Goal: Navigation & Orientation: Understand site structure

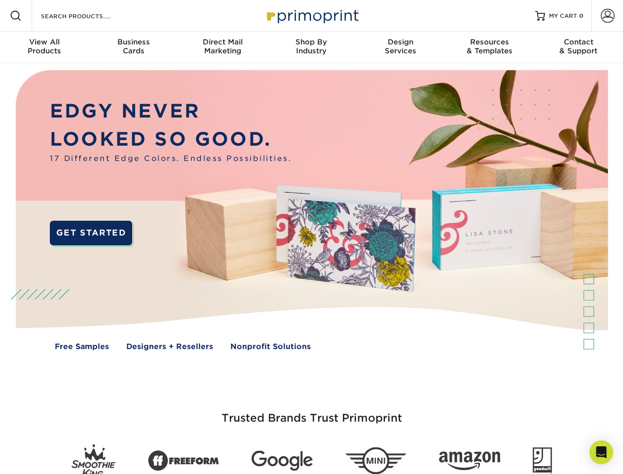
click at [311, 237] on img at bounding box center [311, 217] width 617 height 308
click at [16, 16] on span at bounding box center [16, 16] width 12 height 12
click at [607, 16] on span at bounding box center [608, 16] width 14 height 14
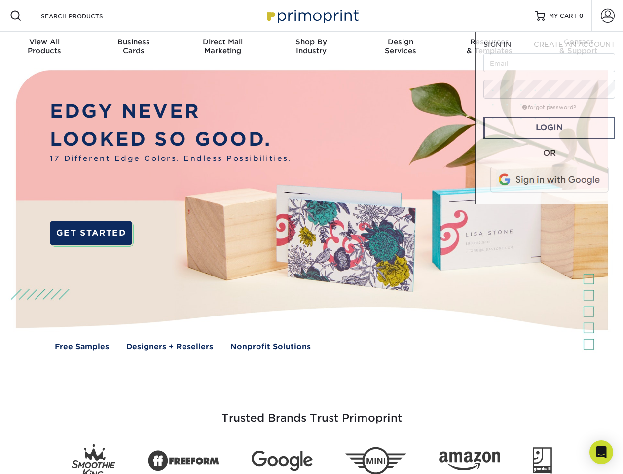
click at [44, 47] on div "View All Products" at bounding box center [44, 46] width 89 height 18
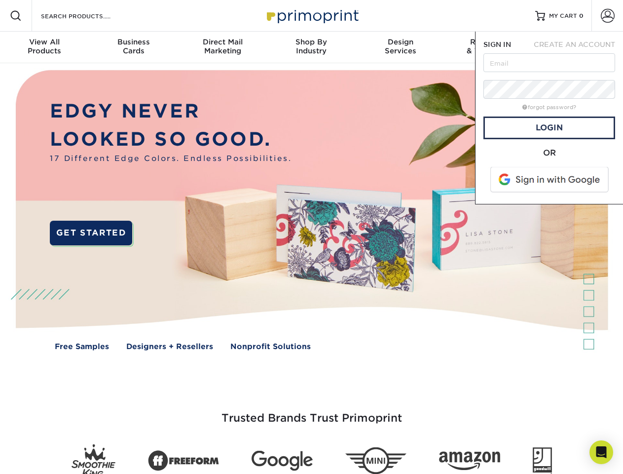
click at [133, 47] on div "Business Cards" at bounding box center [133, 46] width 89 height 18
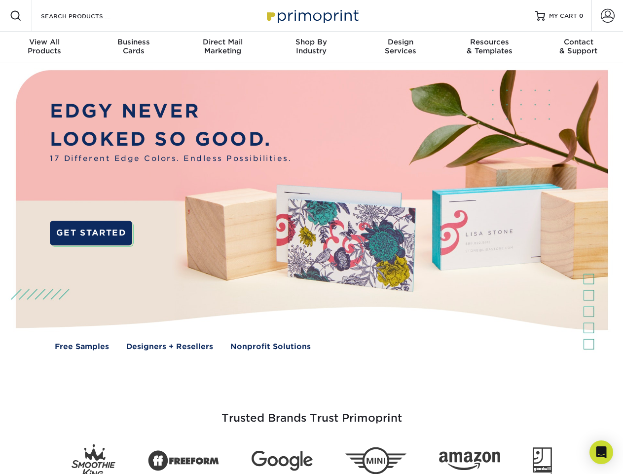
click at [222, 47] on div "Direct Mail Marketing" at bounding box center [222, 46] width 89 height 18
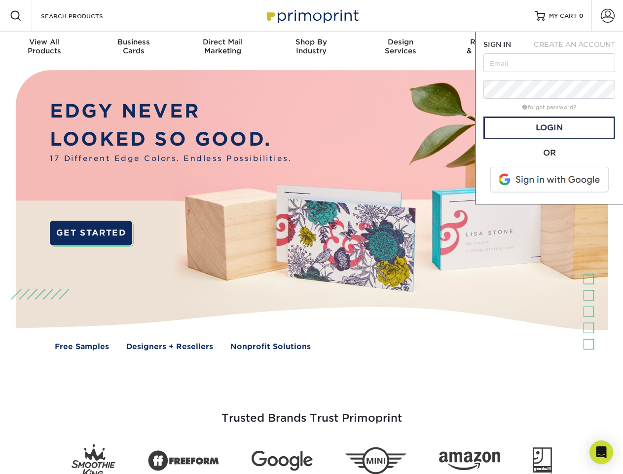
click at [311, 47] on div "Shop By Industry" at bounding box center [311, 46] width 89 height 18
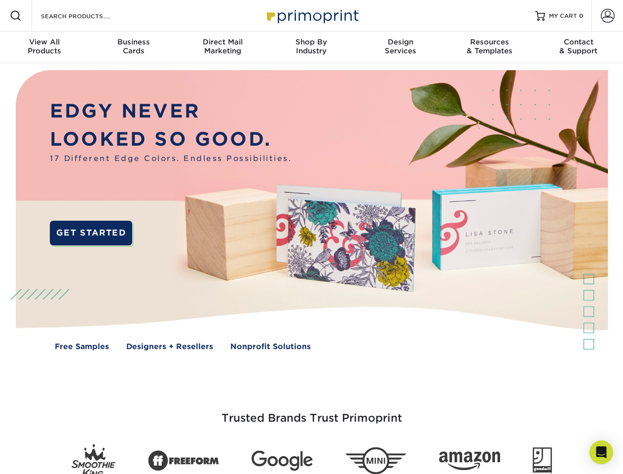
click at [401, 47] on div "Design Services" at bounding box center [400, 46] width 89 height 18
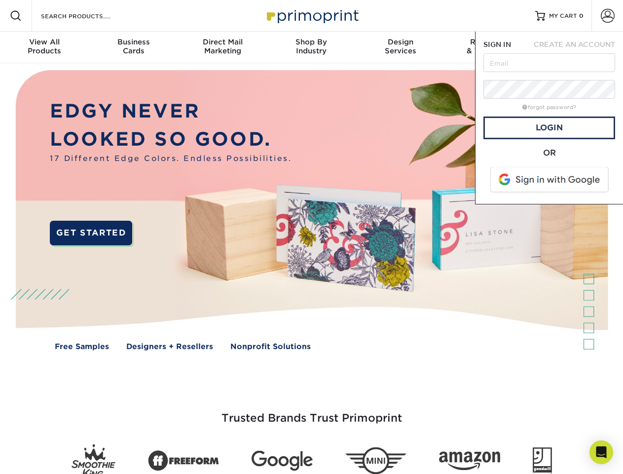
click at [489, 47] on span "SIGN IN" at bounding box center [497, 44] width 28 height 8
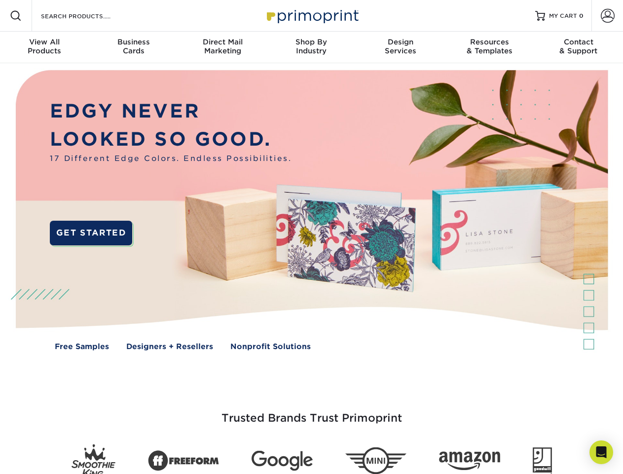
click at [579, 47] on div "Contact & Support" at bounding box center [578, 46] width 89 height 18
